Goal: Task Accomplishment & Management: Use online tool/utility

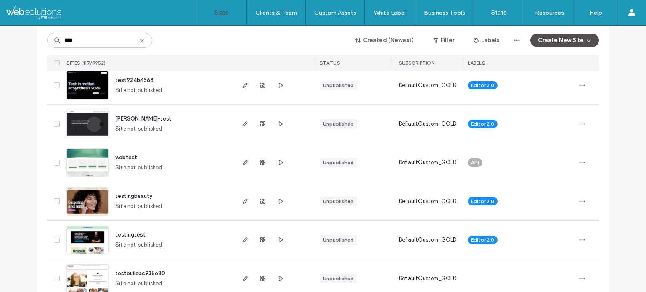
scroll to position [294, 0]
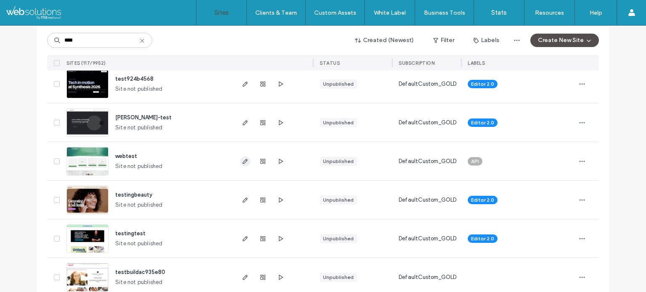
type input "****"
click at [242, 160] on use "button" at bounding box center [244, 161] width 5 height 5
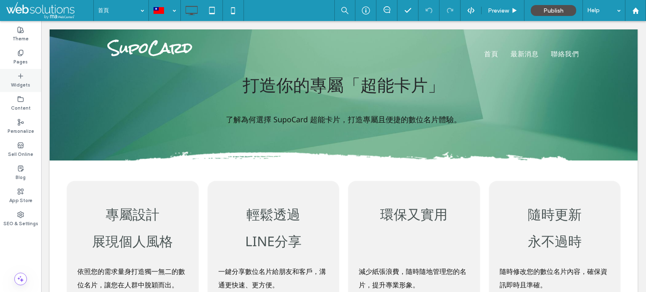
click at [21, 82] on label "Widgets" at bounding box center [20, 83] width 19 height 9
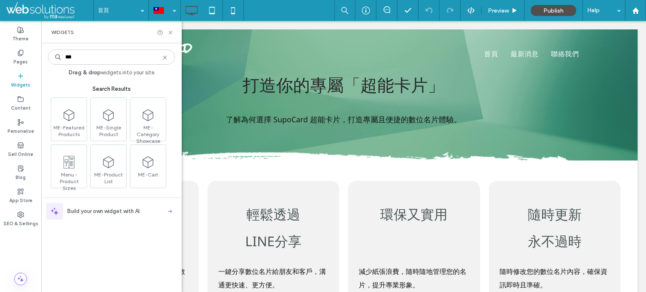
type input "***"
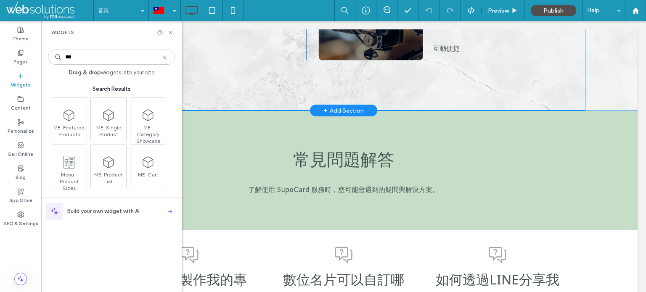
scroll to position [925, 0]
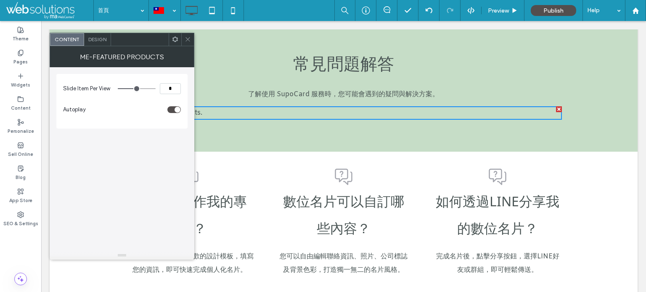
click at [188, 34] on span at bounding box center [187, 39] width 6 height 13
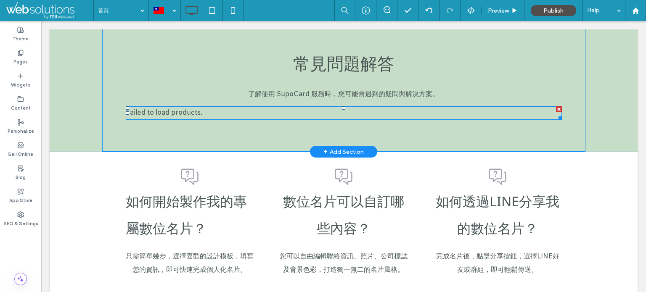
drag, startPoint x: 555, startPoint y: 108, endPoint x: 594, endPoint y: 129, distance: 44.4
click at [556, 108] on div at bounding box center [559, 109] width 6 height 6
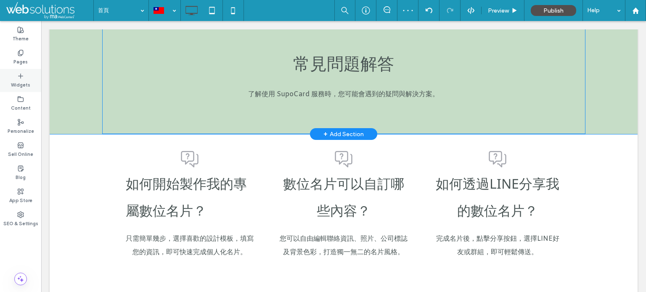
click at [24, 84] on label "Widgets" at bounding box center [20, 83] width 19 height 9
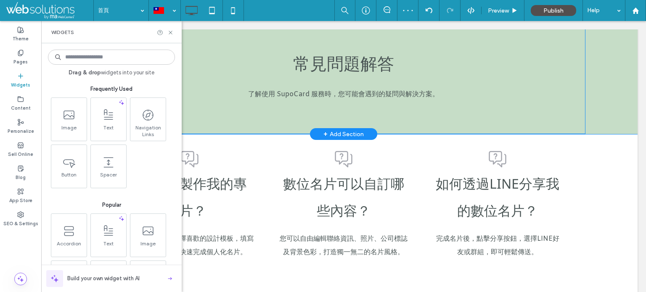
click at [106, 53] on input at bounding box center [111, 57] width 127 height 15
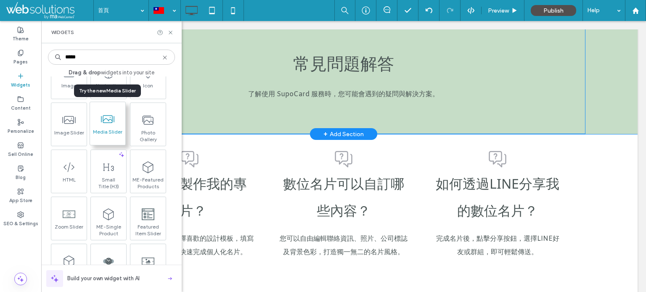
scroll to position [0, 0]
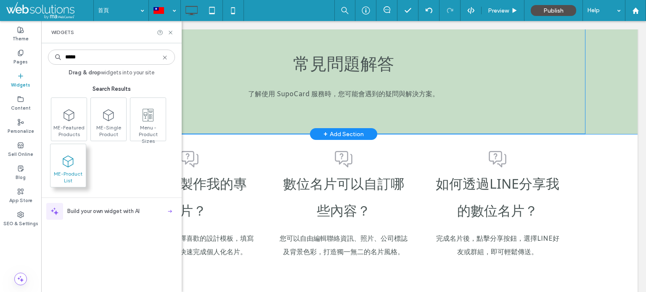
type input "*****"
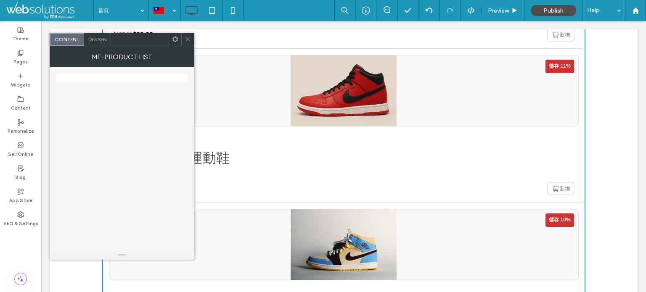
scroll to position [1891, 0]
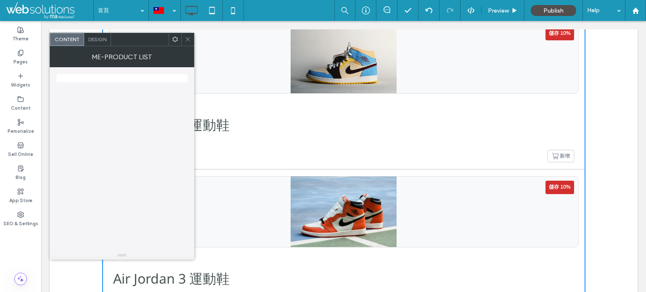
click at [92, 35] on div "Design" at bounding box center [97, 39] width 27 height 13
click at [72, 34] on div "Content" at bounding box center [67, 39] width 34 height 13
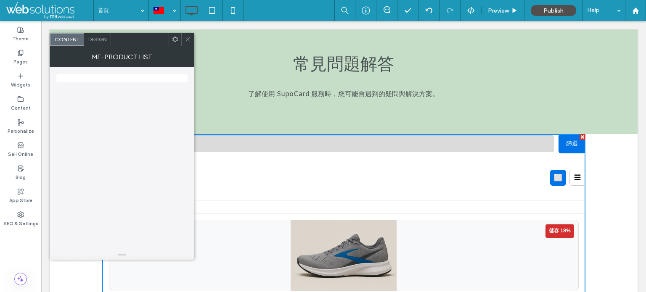
scroll to position [925, 0]
drag, startPoint x: 187, startPoint y: 38, endPoint x: 191, endPoint y: 39, distance: 4.2
click at [188, 38] on icon at bounding box center [187, 39] width 6 height 6
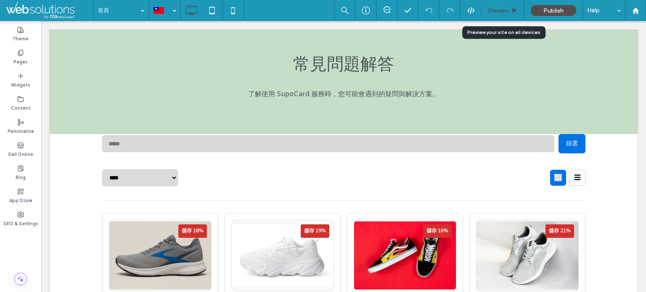
click at [490, 7] on span "Preview" at bounding box center [497, 10] width 21 height 7
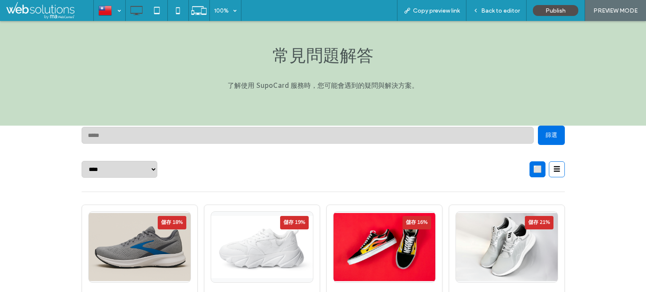
click at [556, 171] on button "☰" at bounding box center [556, 169] width 16 height 16
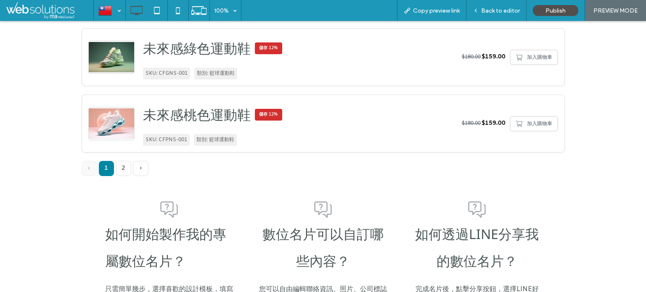
drag, startPoint x: 123, startPoint y: 166, endPoint x: 128, endPoint y: 166, distance: 5.1
click at [123, 166] on link "2" at bounding box center [123, 168] width 15 height 15
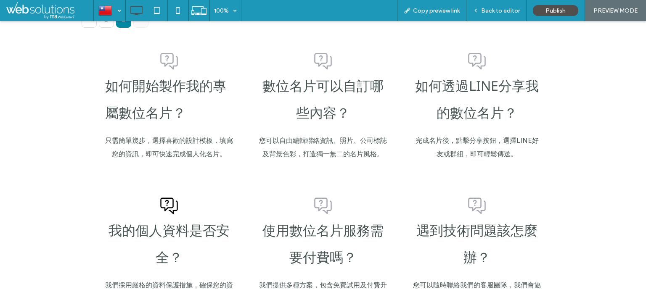
scroll to position [1400, 0]
